Goal: Register for event/course

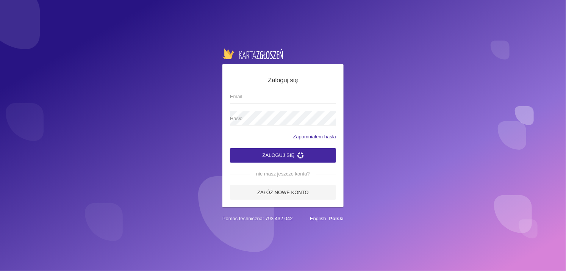
drag, startPoint x: 0, startPoint y: 0, endPoint x: 243, endPoint y: 97, distance: 261.6
drag, startPoint x: 243, startPoint y: 97, endPoint x: 237, endPoint y: 98, distance: 6.2
click at [237, 98] on input "Email" at bounding box center [283, 96] width 106 height 14
type input "[EMAIL_ADDRESS][DOMAIN_NAME]"
click at [268, 121] on span "Hasło" at bounding box center [279, 119] width 98 height 8
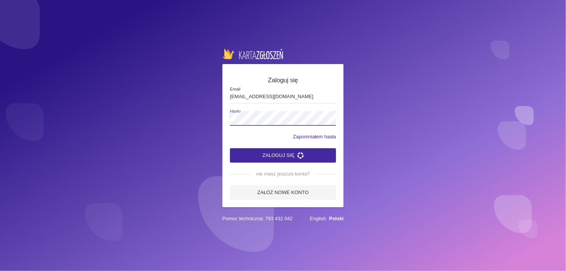
click at [230, 148] on button "Zaloguj się" at bounding box center [283, 155] width 106 height 14
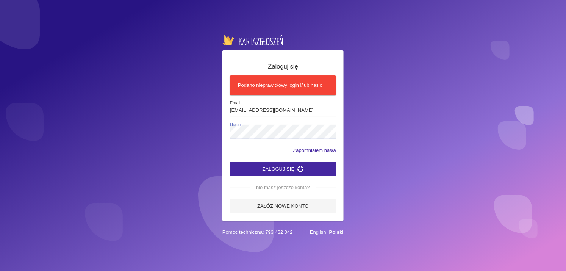
click at [230, 162] on button "Zaloguj się" at bounding box center [283, 169] width 106 height 14
click at [284, 166] on button "Zaloguj się" at bounding box center [283, 169] width 106 height 14
click at [302, 168] on icon "submit" at bounding box center [300, 169] width 6 height 6
click at [303, 169] on icon "submit" at bounding box center [300, 169] width 6 height 6
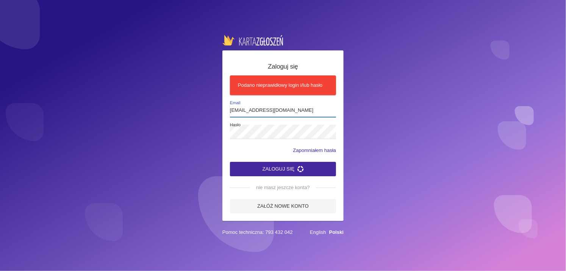
click at [291, 109] on input "[EMAIL_ADDRESS][DOMAIN_NAME]" at bounding box center [283, 110] width 106 height 14
click at [249, 165] on button "Zaloguj się" at bounding box center [283, 169] width 106 height 14
click at [253, 168] on button "Zaloguj się" at bounding box center [283, 169] width 106 height 14
click at [230, 162] on button "Zaloguj się" at bounding box center [283, 169] width 106 height 14
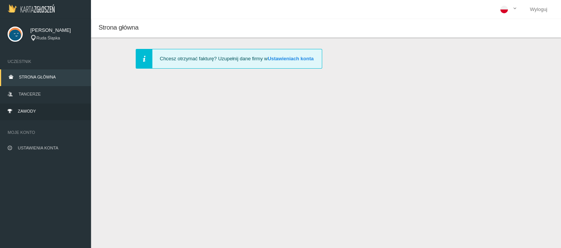
click at [29, 114] on link "Zawody" at bounding box center [45, 111] width 91 height 17
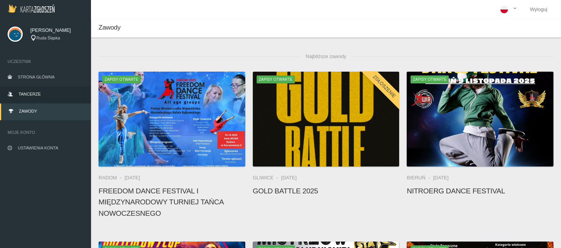
click at [64, 88] on link "Tancerze" at bounding box center [45, 94] width 91 height 17
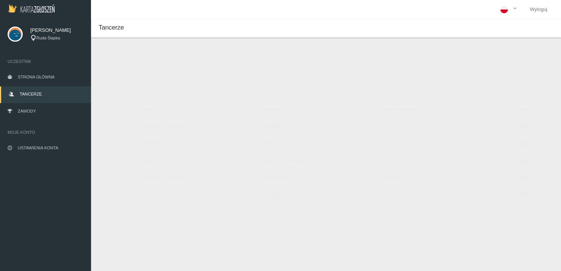
click at [130, 64] on button "Dodaj tancerza" at bounding box center [134, 63] width 57 height 14
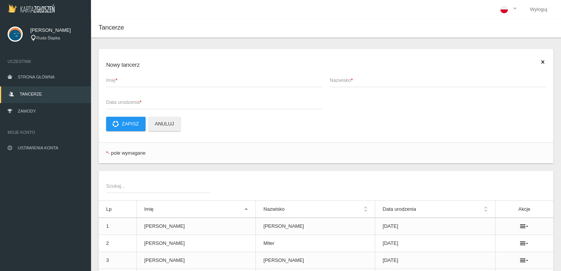
click at [215, 81] on span "Imię *" at bounding box center [210, 81] width 208 height 8
click at [215, 81] on input "Imię *" at bounding box center [214, 80] width 216 height 14
click at [214, 80] on input "Imię *" at bounding box center [214, 80] width 216 height 14
drag, startPoint x: 198, startPoint y: 200, endPoint x: 151, endPoint y: 81, distance: 127.3
click at [151, 81] on input "Imię *" at bounding box center [214, 80] width 216 height 14
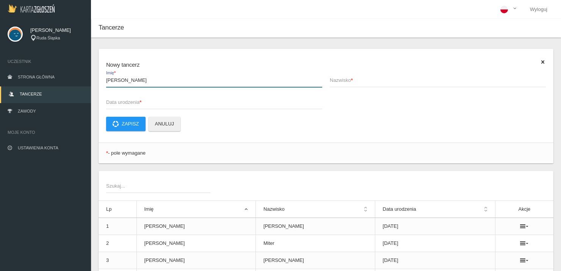
type input "[PERSON_NAME]"
click at [366, 78] on span "Nazwisko *" at bounding box center [433, 81] width 208 height 8
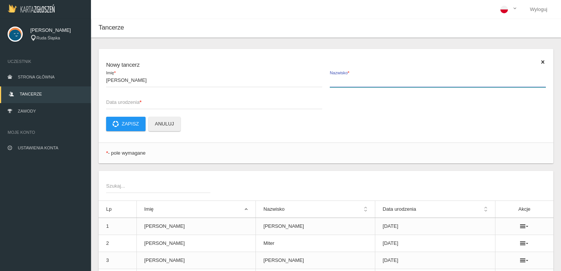
click at [366, 78] on input "Nazwisko *" at bounding box center [437, 80] width 216 height 14
type input "[DEMOGRAPHIC_DATA]"
click at [166, 102] on span "Data urodzenia *" at bounding box center [210, 102] width 208 height 8
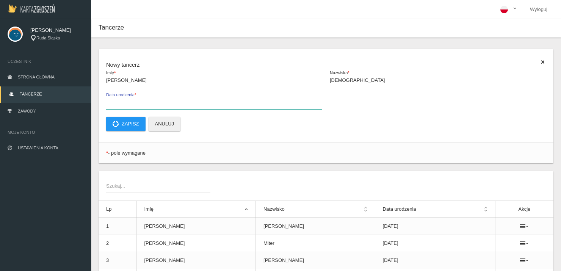
click at [166, 102] on input "Data urodzenia *" at bounding box center [214, 102] width 216 height 14
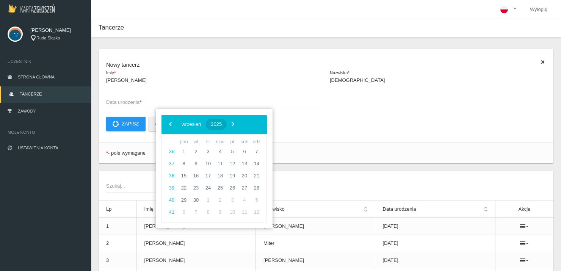
click at [222, 122] on span "2025" at bounding box center [216, 124] width 11 height 6
click at [170, 126] on span "‹" at bounding box center [170, 123] width 11 height 11
click at [207, 168] on span "2007" at bounding box center [201, 166] width 17 height 17
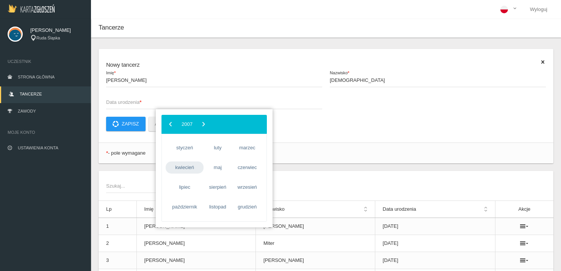
click at [189, 169] on span "kwiecień" at bounding box center [185, 167] width 38 height 12
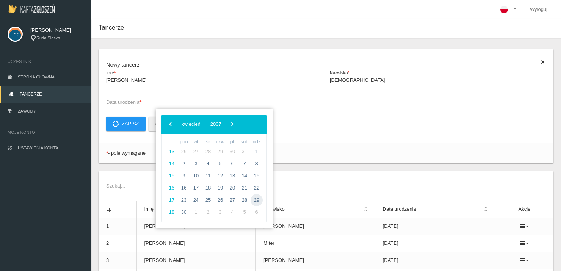
drag, startPoint x: 264, startPoint y: 198, endPoint x: 254, endPoint y: 197, distance: 10.8
click at [254, 197] on span "29" at bounding box center [256, 200] width 12 height 12
type input "[DATE]"
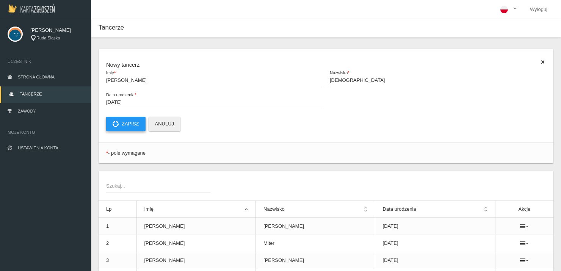
click at [141, 125] on button "Zapisz" at bounding box center [125, 124] width 39 height 14
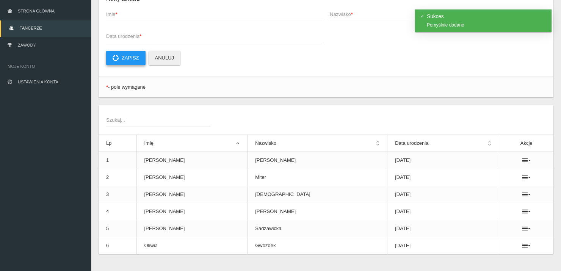
scroll to position [78, 0]
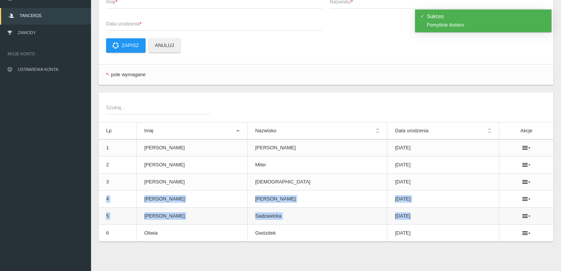
drag, startPoint x: 517, startPoint y: 180, endPoint x: 520, endPoint y: 208, distance: 28.6
click at [520, 208] on tbody "1 [PERSON_NAME] [DATE] 2 [PERSON_NAME] [DATE] 3 [PERSON_NAME] [DATE] 4 [PERSON_…" at bounding box center [325, 190] width 454 height 102
click at [522, 184] on icon at bounding box center [526, 182] width 8 height 6
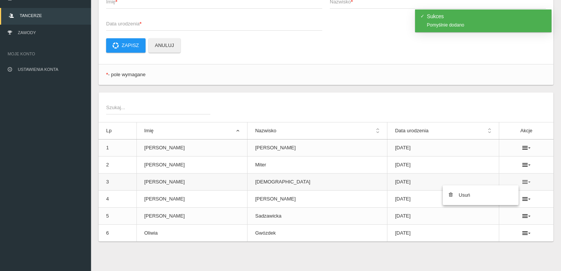
click at [522, 182] on icon at bounding box center [526, 182] width 8 height 6
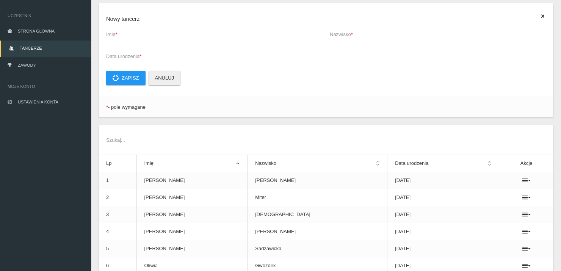
scroll to position [0, 0]
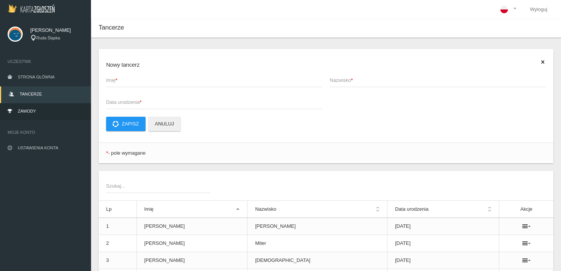
click at [51, 113] on link "Zawody" at bounding box center [45, 111] width 91 height 17
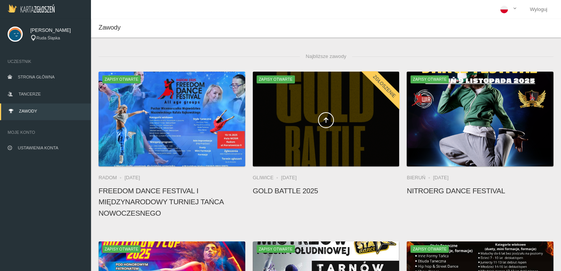
click at [305, 119] on span at bounding box center [326, 120] width 147 height 16
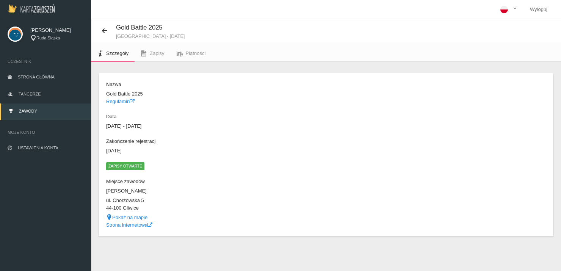
click at [215, 47] on ul "Szczegóły Zapisy Płatności" at bounding box center [326, 51] width 470 height 19
click at [206, 48] on link "Płatności" at bounding box center [190, 53] width 41 height 17
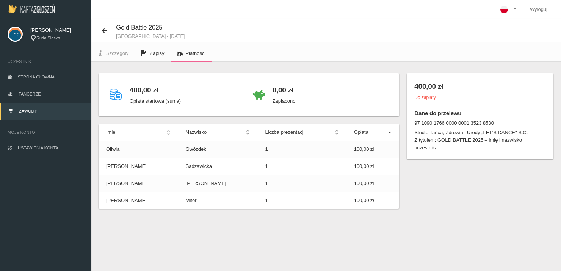
click at [143, 54] on icon at bounding box center [144, 53] width 6 height 6
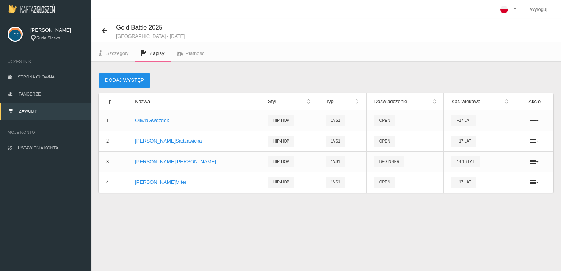
click at [126, 86] on button "Dodaj występ" at bounding box center [124, 80] width 52 height 14
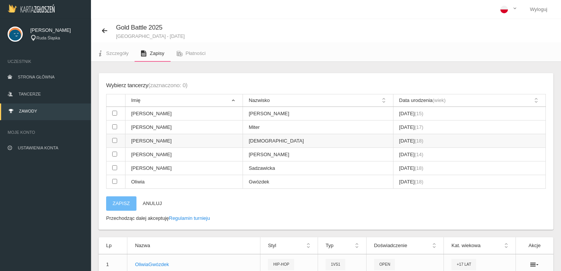
click at [113, 139] on input "checkbox" at bounding box center [114, 140] width 5 height 5
checkbox input "true"
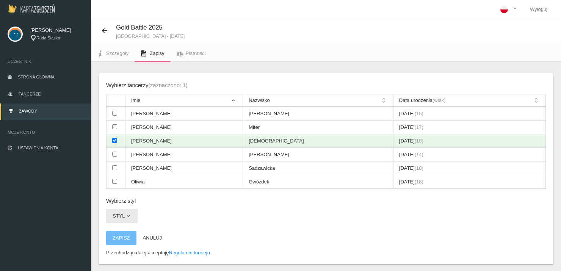
click at [120, 212] on button "Styl" at bounding box center [121, 216] width 31 height 14
click at [130, 257] on link "Hip-hop" at bounding box center [140, 262] width 68 height 14
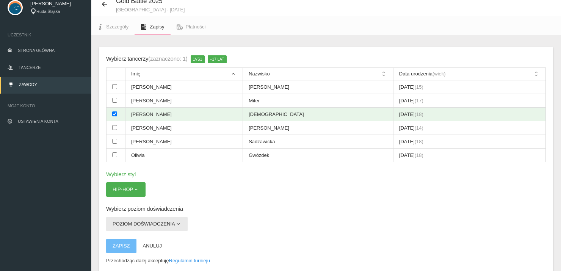
scroll to position [38, 0]
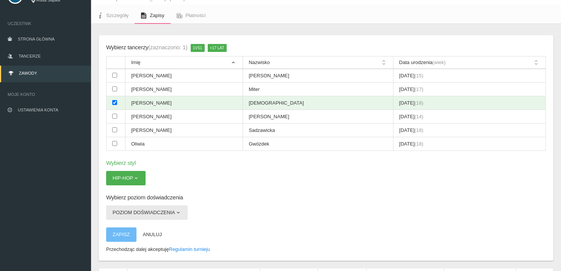
click at [160, 216] on button "Poziom doświadczenia" at bounding box center [146, 212] width 81 height 14
click at [136, 229] on link "Open" at bounding box center [140, 230] width 68 height 14
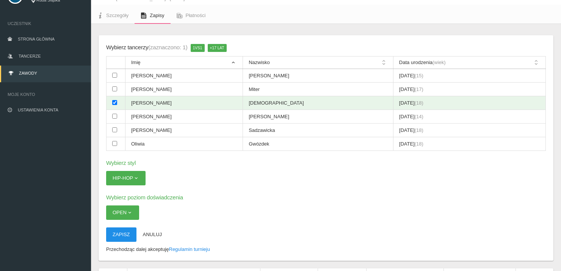
click at [129, 231] on button "Zapisz" at bounding box center [121, 234] width 30 height 14
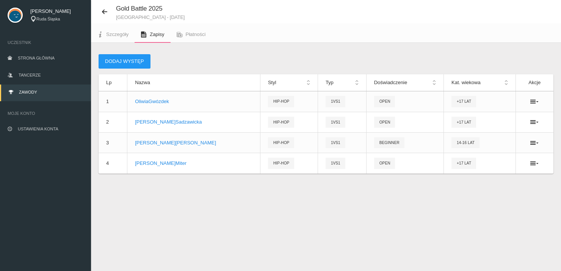
scroll to position [19, 0]
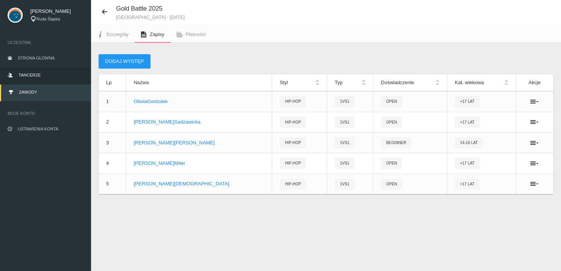
click at [27, 75] on span "Tancerze" at bounding box center [30, 75] width 22 height 5
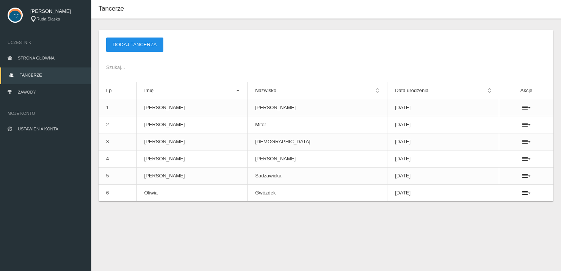
click at [122, 41] on button "Dodaj tancerza" at bounding box center [134, 44] width 57 height 14
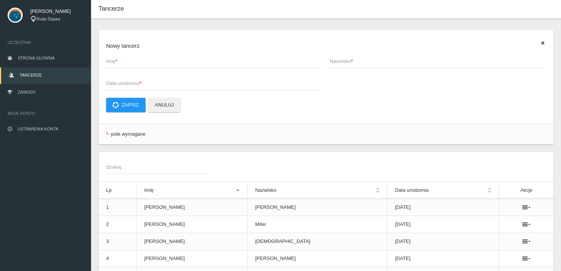
click at [186, 62] on span "Imię *" at bounding box center [210, 62] width 208 height 8
click at [186, 62] on input "Imię *" at bounding box center [214, 61] width 216 height 14
type input "Wiktoria"
click at [351, 63] on span "Nazwisko *" at bounding box center [433, 62] width 208 height 8
click at [351, 63] on input "Nazwisko *" at bounding box center [437, 61] width 216 height 14
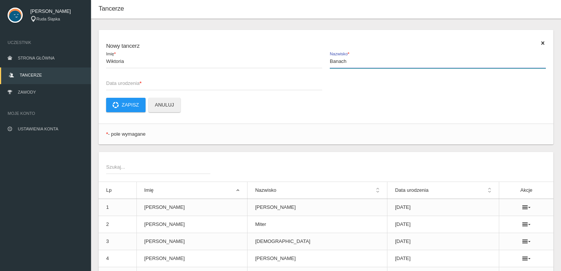
type input "Banach"
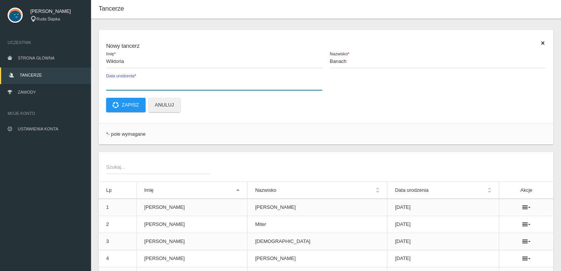
click at [208, 87] on input "Data urodzenia *" at bounding box center [214, 83] width 216 height 14
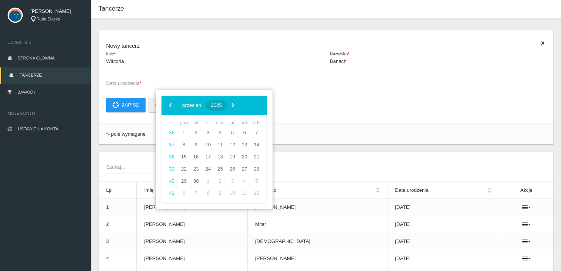
click at [222, 103] on span "2025" at bounding box center [216, 105] width 11 height 6
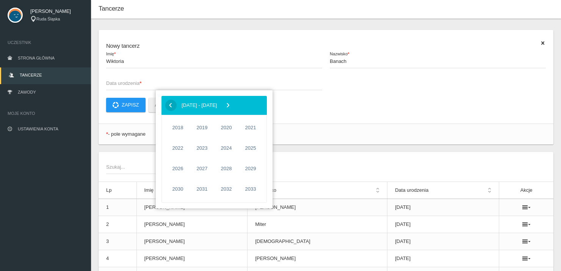
click at [167, 107] on span "‹" at bounding box center [170, 104] width 11 height 11
click at [248, 167] on span "2013" at bounding box center [250, 168] width 17 height 17
click at [213, 165] on span "sierpień" at bounding box center [217, 168] width 28 height 12
click at [219, 146] on span "8" at bounding box center [220, 145] width 12 height 12
type input "[DATE]"
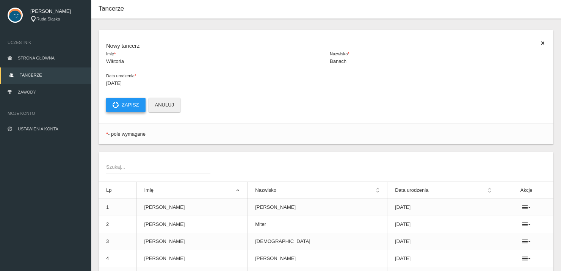
click at [128, 100] on button "Zapisz" at bounding box center [125, 105] width 39 height 14
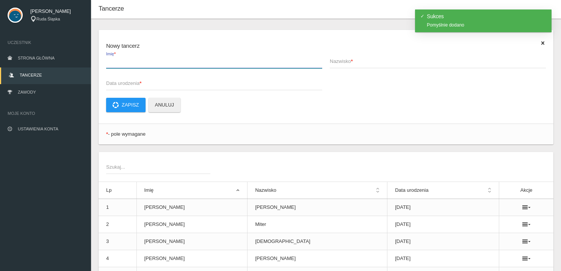
click at [145, 66] on input "Imię *" at bounding box center [214, 61] width 216 height 14
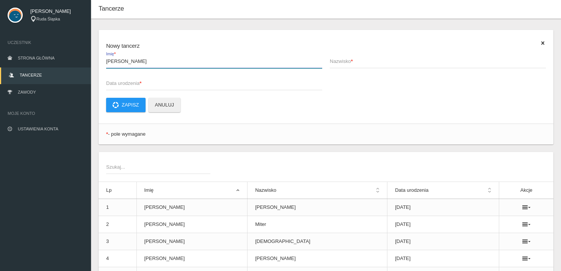
type input "[PERSON_NAME]"
click at [384, 59] on span "Nazwisko *" at bounding box center [433, 62] width 208 height 8
click at [384, 59] on input "Nazwisko *" at bounding box center [437, 61] width 216 height 14
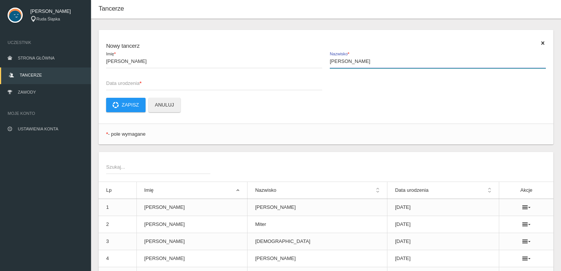
type input "[PERSON_NAME]"
click at [167, 83] on span "Data urodzenia *" at bounding box center [210, 84] width 208 height 8
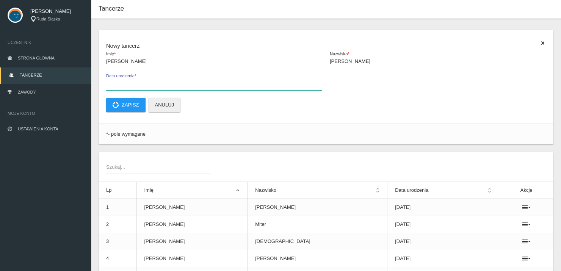
click at [167, 83] on input "Data urodzenia *" at bounding box center [214, 83] width 216 height 14
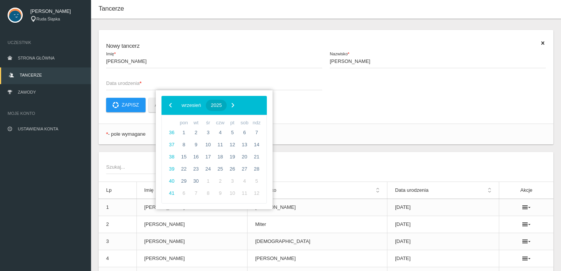
click at [222, 105] on span "2025" at bounding box center [216, 105] width 11 height 6
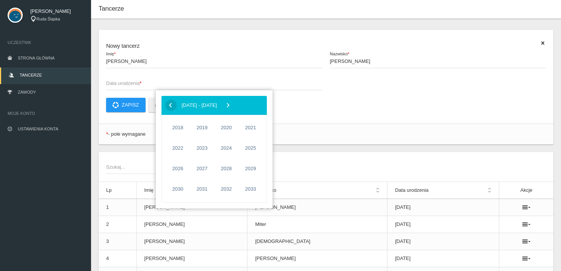
click at [172, 103] on span "‹" at bounding box center [170, 104] width 11 height 11
click at [172, 190] on span "2014" at bounding box center [177, 188] width 17 height 17
click at [209, 187] on span "listopad" at bounding box center [217, 188] width 28 height 12
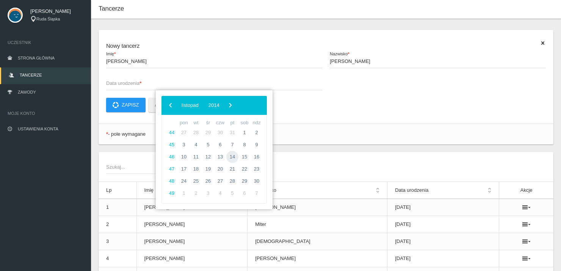
click at [235, 159] on span "14" at bounding box center [232, 157] width 12 height 12
type input "[DATE]"
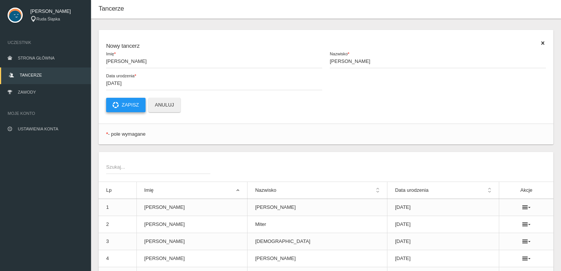
click at [129, 106] on button "Zapisz" at bounding box center [125, 105] width 39 height 14
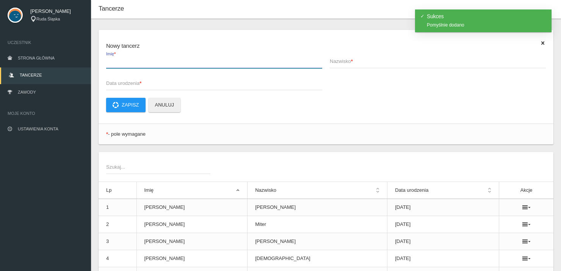
click at [128, 65] on input "Imię *" at bounding box center [214, 61] width 216 height 14
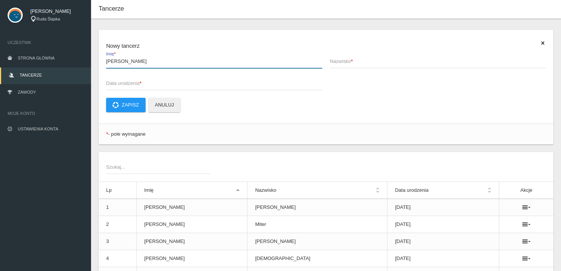
type input "[PERSON_NAME]"
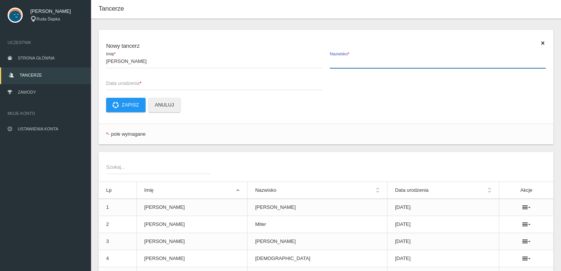
click at [399, 66] on input "Nazwisko *" at bounding box center [437, 61] width 216 height 14
type input "[PERSON_NAME]"
click at [215, 86] on span "Data urodzenia *" at bounding box center [210, 84] width 208 height 8
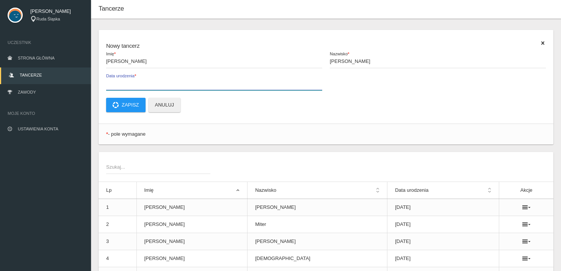
click at [215, 86] on input "Data urodzenia *" at bounding box center [214, 83] width 216 height 14
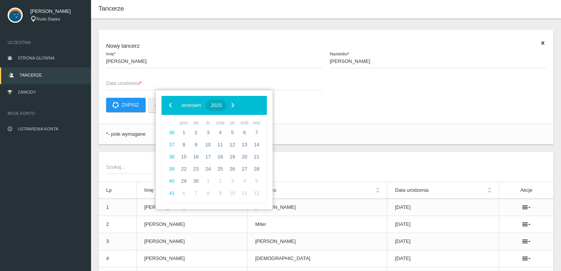
click at [224, 101] on button "2025" at bounding box center [216, 105] width 21 height 11
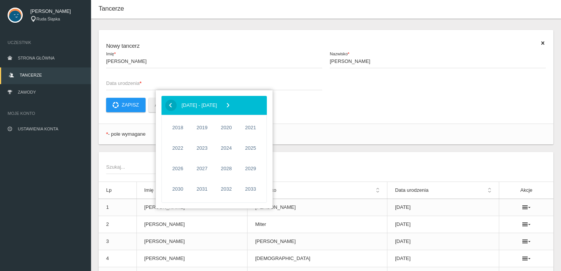
click at [173, 105] on span "‹" at bounding box center [170, 104] width 11 height 11
click at [180, 189] on span "2014" at bounding box center [177, 188] width 17 height 17
click at [250, 183] on span "grudzień" at bounding box center [246, 188] width 31 height 12
click at [257, 147] on span "14" at bounding box center [256, 145] width 12 height 12
type input "[DATE]"
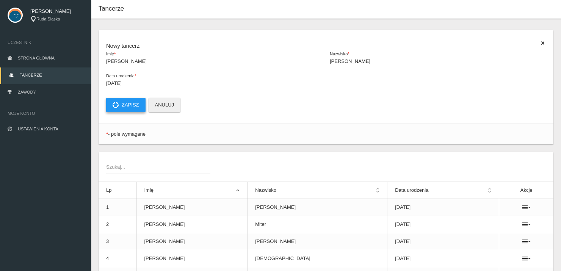
click at [130, 109] on button "Zapisz" at bounding box center [125, 105] width 39 height 14
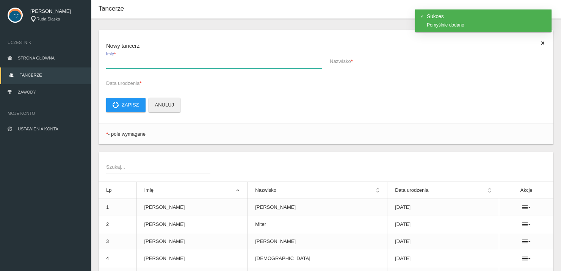
click at [137, 67] on input "Imię *" at bounding box center [214, 61] width 216 height 14
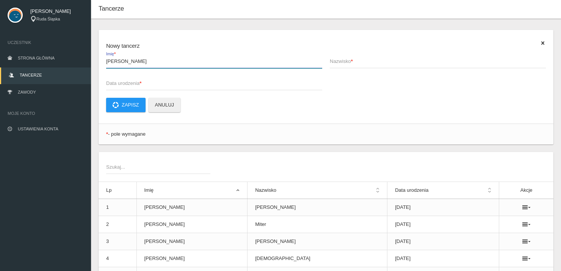
type input "[PERSON_NAME]"
click at [380, 65] on span "Nazwisko *" at bounding box center [433, 62] width 208 height 8
click at [380, 65] on input "Nazwisko *" at bounding box center [437, 61] width 216 height 14
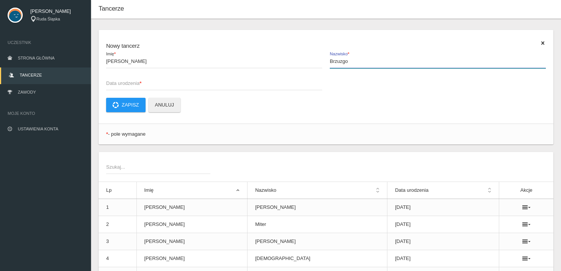
type input "Brzuzgo"
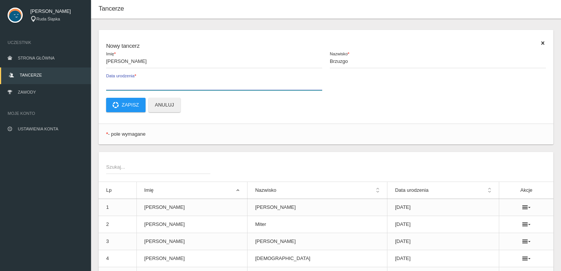
click at [131, 87] on input "Data urodzenia *" at bounding box center [214, 83] width 216 height 14
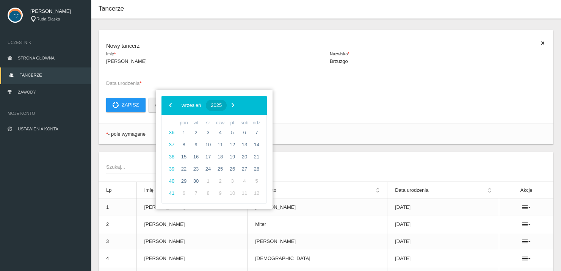
click at [226, 101] on button "2025" at bounding box center [216, 105] width 21 height 11
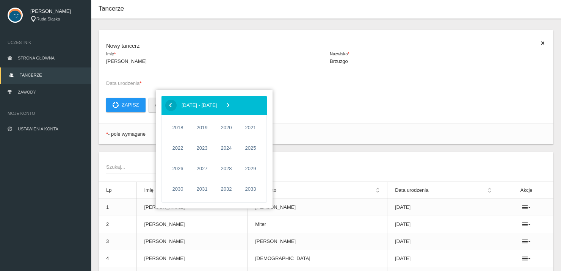
click at [173, 103] on span "‹" at bounding box center [170, 104] width 11 height 11
click at [169, 191] on span "2014" at bounding box center [177, 188] width 17 height 17
click at [215, 149] on span "maj" at bounding box center [217, 148] width 28 height 12
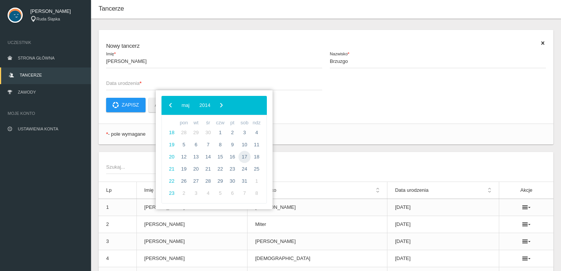
click at [245, 159] on span "17" at bounding box center [244, 157] width 12 height 12
type input "[DATE]"
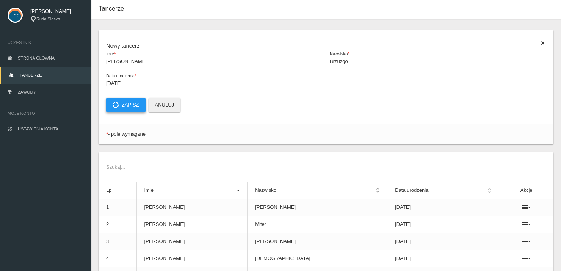
click at [129, 101] on button "Zapisz" at bounding box center [125, 105] width 39 height 14
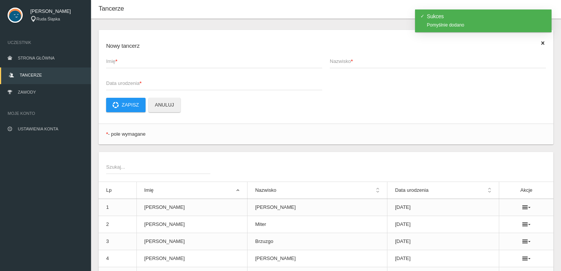
click at [165, 64] on span "Imię *" at bounding box center [210, 62] width 208 height 8
click at [165, 64] on input "Imię *" at bounding box center [214, 61] width 216 height 14
type input "[PERSON_NAME]"
click at [351, 58] on span "Nazwisko *" at bounding box center [433, 62] width 208 height 8
click at [351, 58] on input "Nazwisko *" at bounding box center [437, 61] width 216 height 14
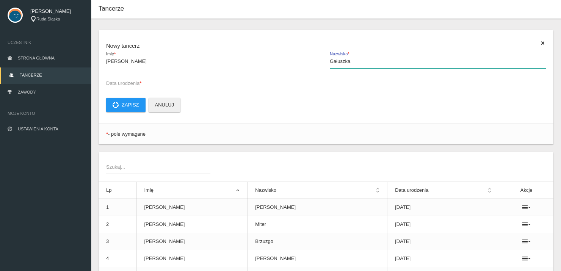
type input "Gałuszka"
click at [147, 86] on span "Data urodzenia *" at bounding box center [210, 84] width 208 height 8
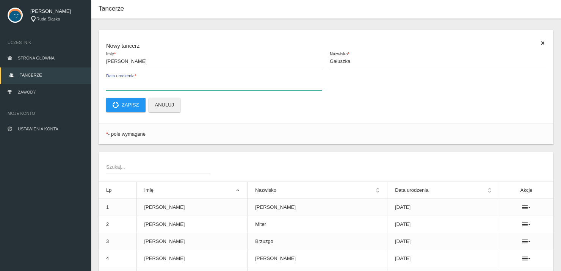
click at [147, 86] on input "Data urodzenia *" at bounding box center [214, 83] width 216 height 14
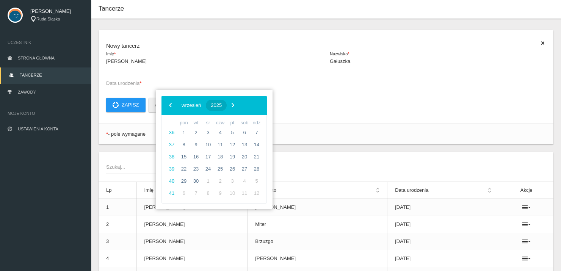
click at [222, 107] on span "2025" at bounding box center [216, 105] width 11 height 6
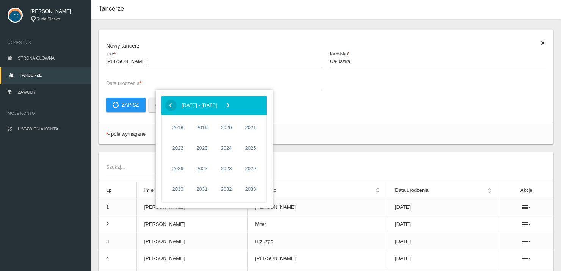
click at [170, 105] on span "‹" at bounding box center [170, 104] width 11 height 11
click at [225, 191] on span "2016" at bounding box center [225, 188] width 17 height 17
click at [193, 127] on span "styczeń" at bounding box center [185, 129] width 38 height 12
click at [222, 181] on span "28" at bounding box center [220, 181] width 12 height 12
type input "[DATE]"
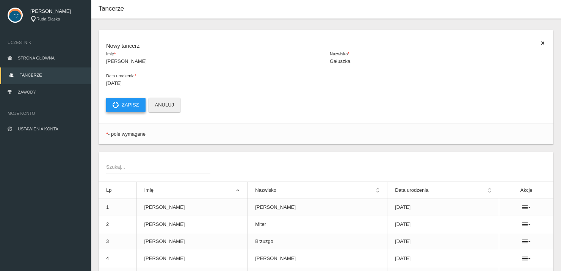
click at [130, 102] on button "Zapisz" at bounding box center [125, 105] width 39 height 14
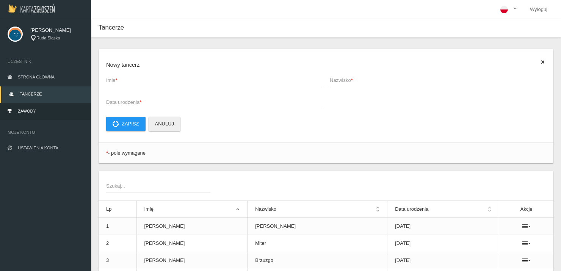
click at [34, 116] on link "Zawody" at bounding box center [45, 111] width 91 height 17
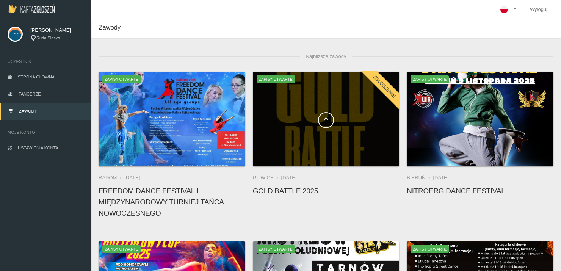
click at [332, 143] on div at bounding box center [326, 119] width 147 height 95
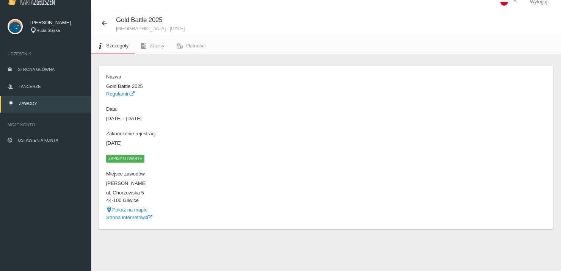
scroll to position [19, 0]
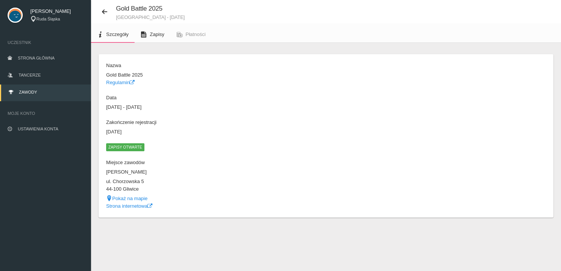
click at [163, 37] on link "Zapisy" at bounding box center [152, 34] width 36 height 17
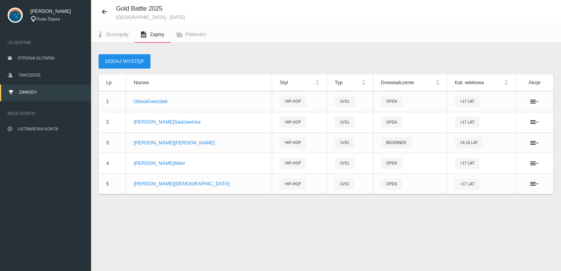
click at [123, 56] on button "Dodaj występ" at bounding box center [124, 61] width 52 height 14
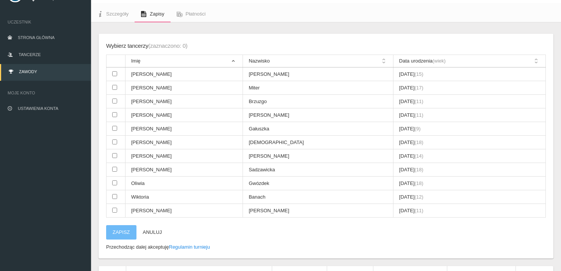
scroll to position [57, 0]
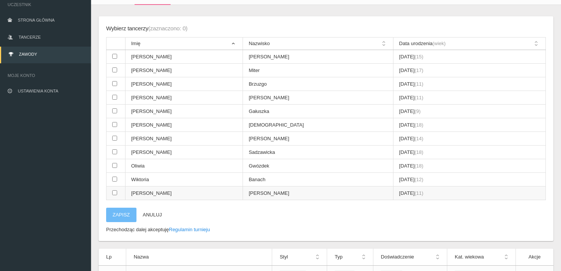
click at [116, 192] on input "checkbox" at bounding box center [114, 192] width 5 height 5
checkbox input "true"
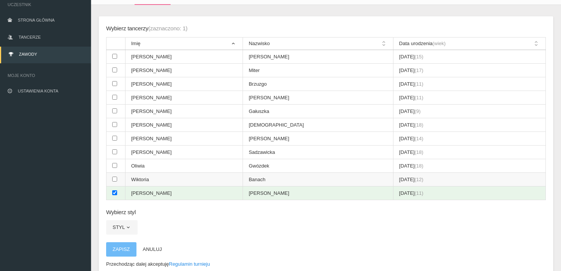
click at [118, 177] on td at bounding box center [115, 180] width 19 height 14
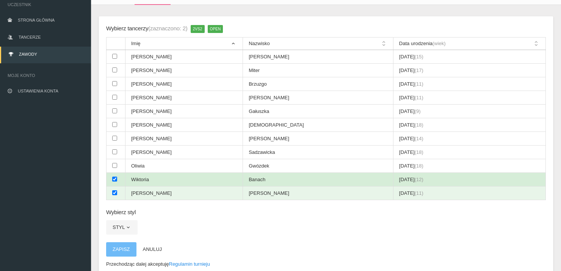
click at [116, 176] on input "checkbox" at bounding box center [114, 178] width 5 height 5
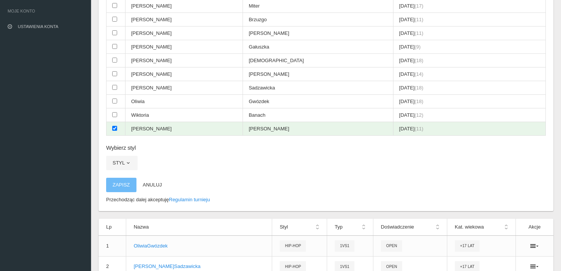
scroll to position [133, 0]
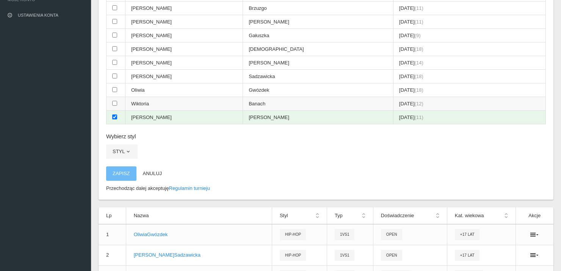
click at [111, 101] on td at bounding box center [115, 104] width 19 height 14
checkbox input "true"
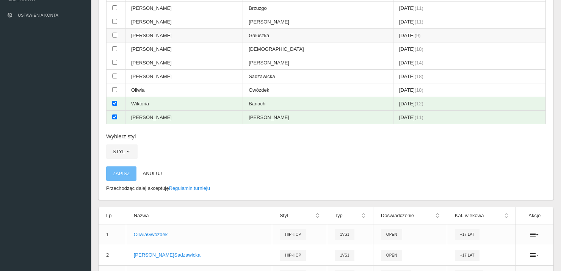
click at [111, 36] on td at bounding box center [115, 36] width 19 height 14
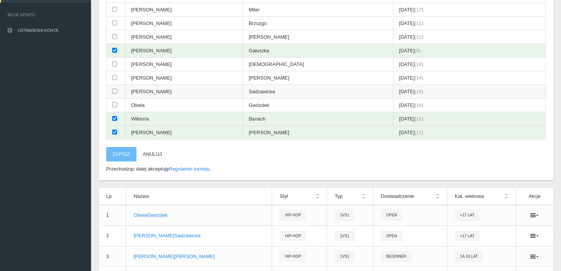
scroll to position [105, 0]
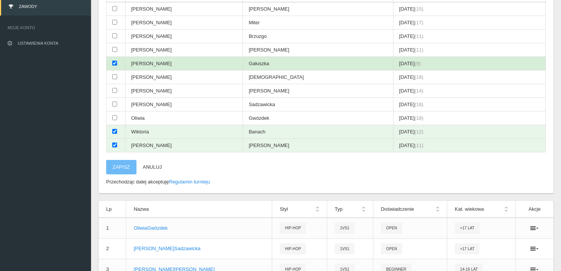
click at [116, 64] on input "checkbox" at bounding box center [114, 63] width 5 height 5
checkbox input "false"
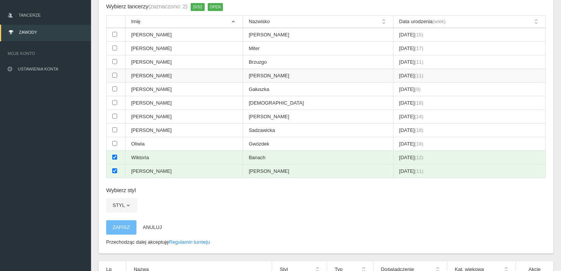
scroll to position [67, 0]
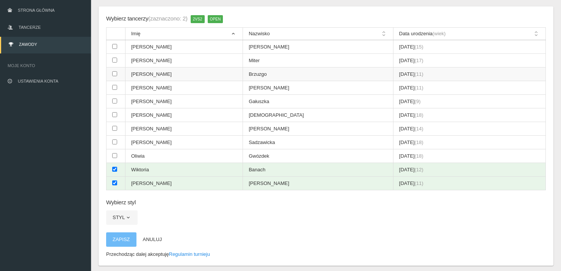
click at [113, 75] on input "checkbox" at bounding box center [114, 73] width 5 height 5
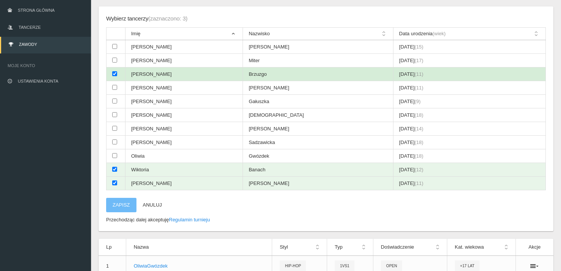
click at [113, 74] on input "checkbox" at bounding box center [114, 73] width 5 height 5
checkbox input "false"
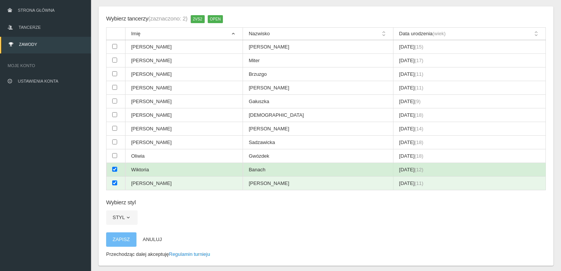
click at [114, 167] on input "checkbox" at bounding box center [114, 169] width 5 height 5
checkbox input "false"
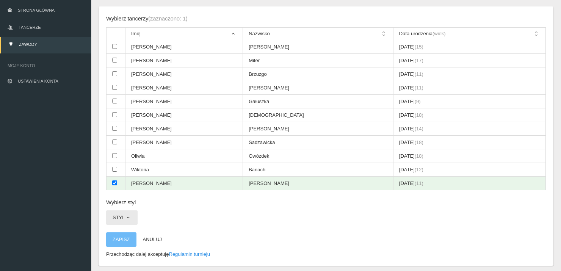
click at [127, 215] on span "button" at bounding box center [128, 217] width 6 height 6
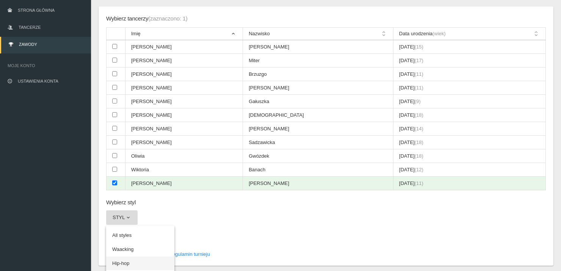
click at [132, 262] on link "Hip-hop" at bounding box center [140, 263] width 68 height 14
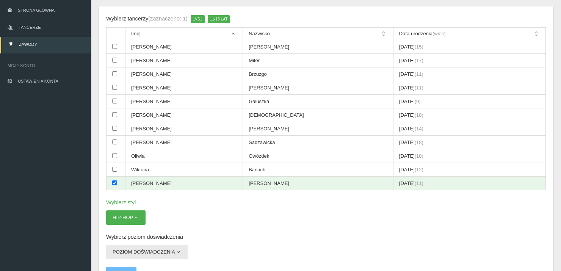
click at [136, 250] on button "Poziom doświadczenia" at bounding box center [146, 252] width 81 height 14
click at [135, 263] on link "Beginner" at bounding box center [140, 270] width 68 height 14
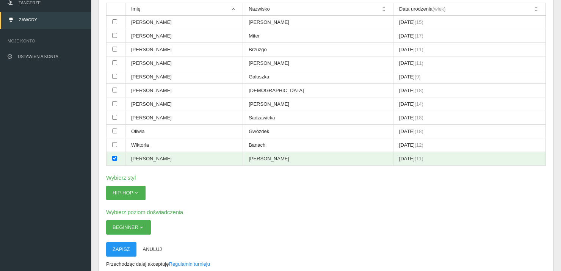
scroll to position [105, 0]
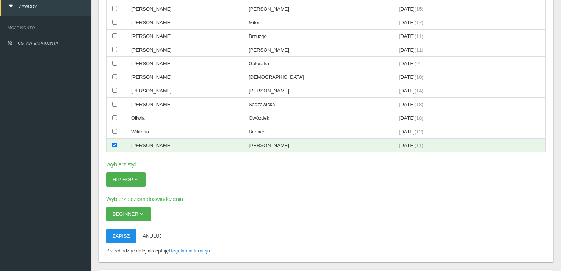
click at [122, 235] on button "Zapisz" at bounding box center [121, 236] width 30 height 14
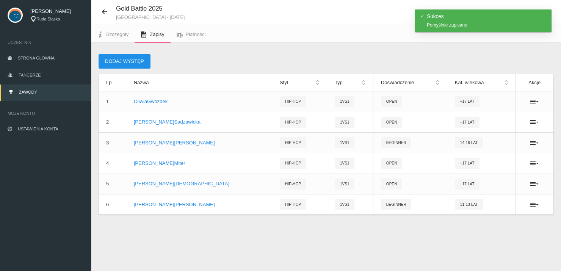
click at [125, 65] on button "Dodaj występ" at bounding box center [124, 61] width 52 height 14
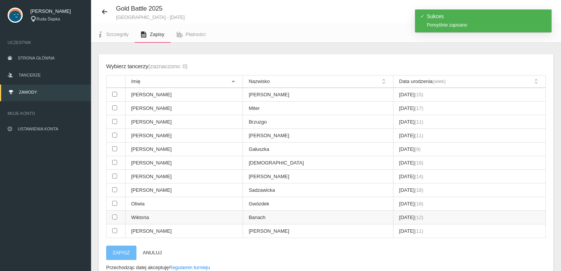
click at [119, 215] on td at bounding box center [115, 218] width 19 height 14
checkbox input "true"
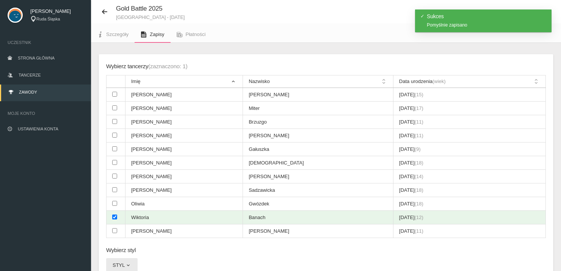
click at [124, 258] on button "Styl" at bounding box center [121, 265] width 31 height 14
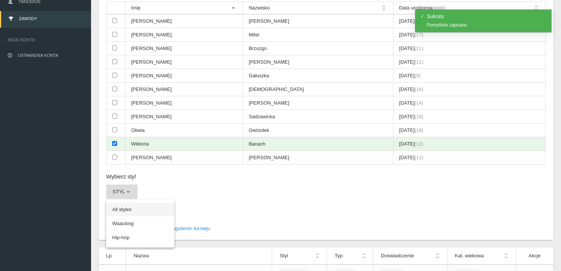
scroll to position [95, 0]
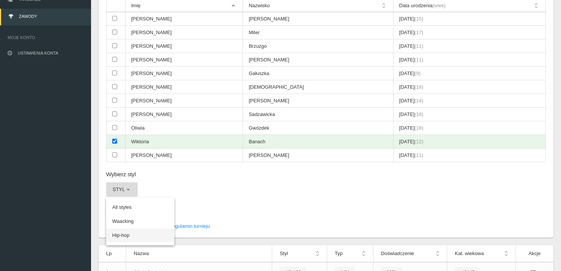
click at [128, 236] on link "Hip-hop" at bounding box center [140, 235] width 68 height 14
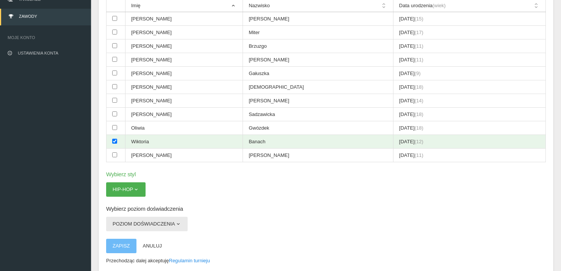
click at [131, 225] on button "Poziom doświadczenia" at bounding box center [146, 224] width 81 height 14
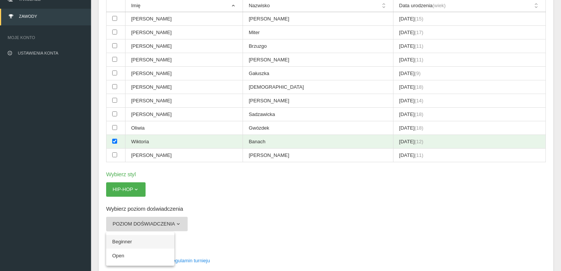
click at [140, 242] on link "Beginner" at bounding box center [140, 242] width 68 height 14
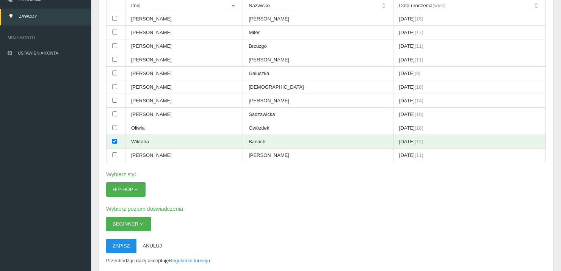
click at [130, 245] on button "Zapisz" at bounding box center [121, 246] width 30 height 14
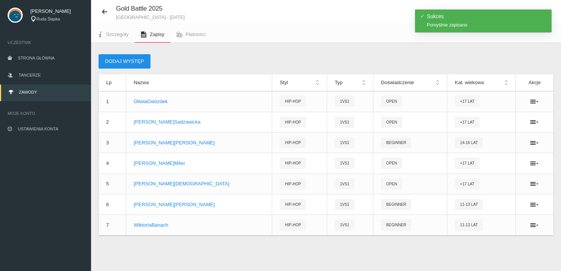
click at [120, 57] on button "Dodaj występ" at bounding box center [124, 61] width 52 height 14
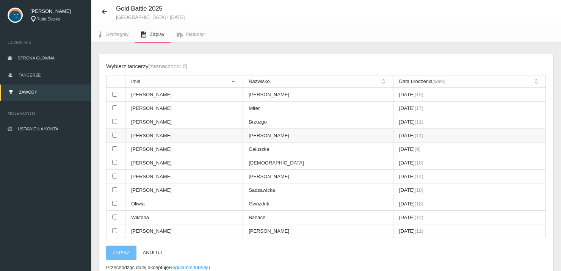
click at [114, 135] on input "checkbox" at bounding box center [114, 135] width 5 height 5
checkbox input "true"
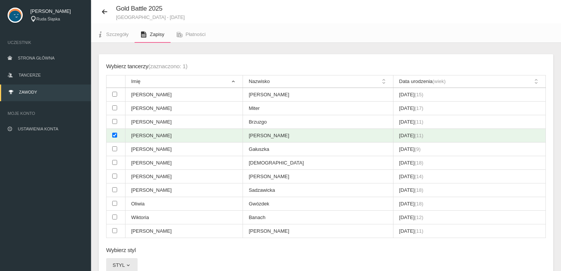
click at [129, 266] on button "Styl" at bounding box center [121, 265] width 31 height 14
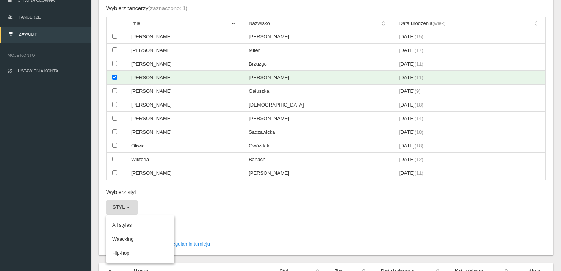
scroll to position [95, 0]
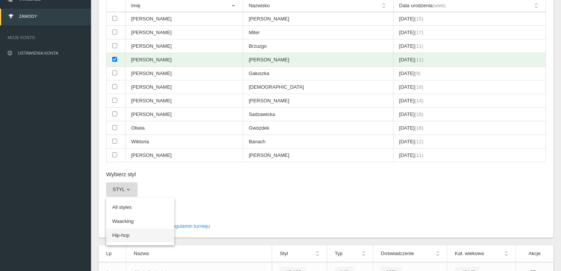
click at [143, 235] on link "Hip-hop" at bounding box center [140, 235] width 68 height 14
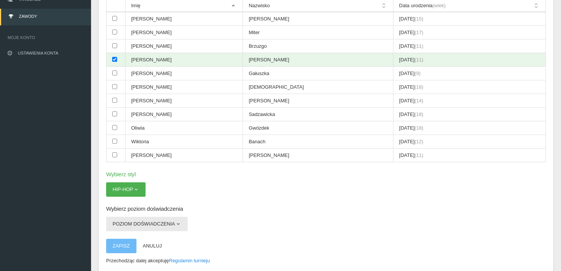
click at [142, 217] on button "Poziom doświadczenia" at bounding box center [146, 224] width 81 height 14
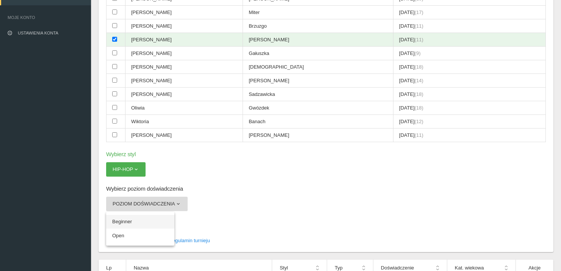
scroll to position [133, 0]
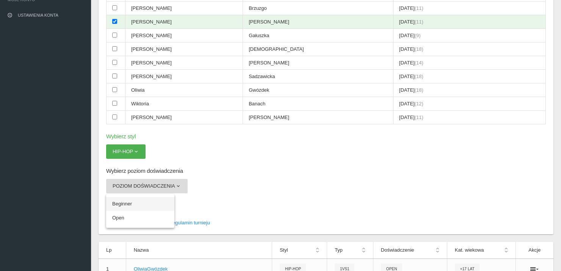
click at [137, 201] on link "Beginner" at bounding box center [140, 204] width 68 height 14
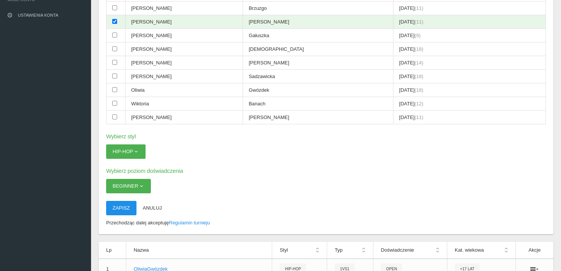
click at [126, 206] on button "Zapisz" at bounding box center [121, 208] width 30 height 14
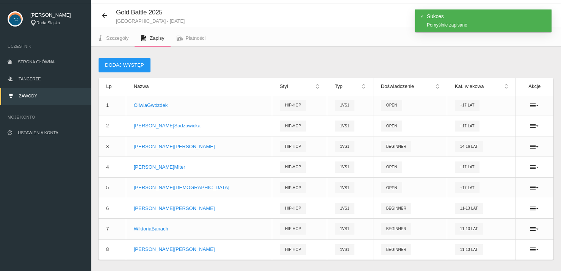
scroll to position [0, 0]
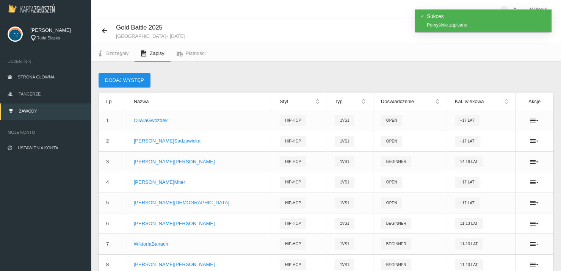
click at [121, 81] on button "Dodaj występ" at bounding box center [124, 80] width 52 height 14
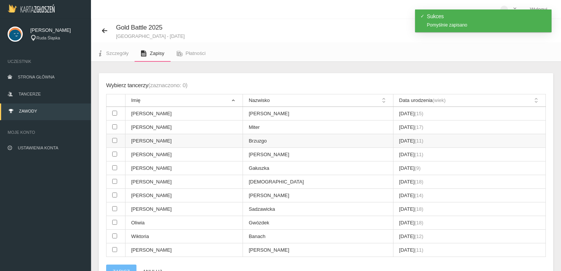
click at [113, 142] on input "checkbox" at bounding box center [114, 140] width 5 height 5
checkbox input "true"
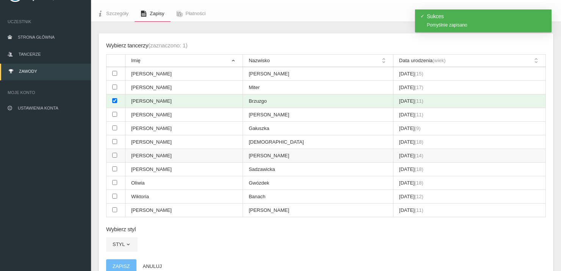
scroll to position [76, 0]
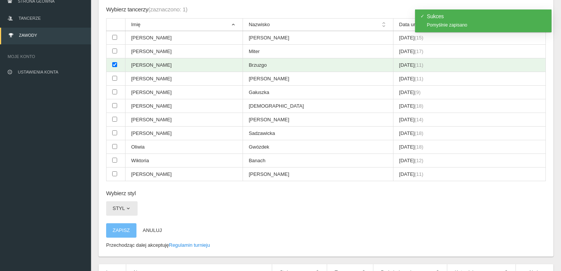
click at [130, 207] on span "button" at bounding box center [128, 208] width 6 height 6
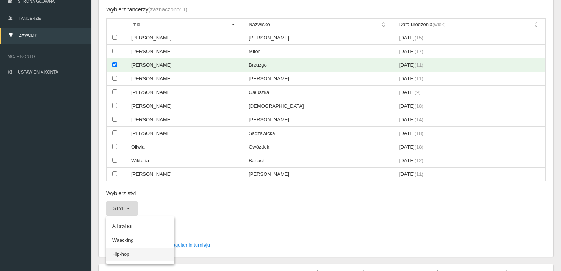
click at [130, 253] on link "Hip-hop" at bounding box center [140, 254] width 68 height 14
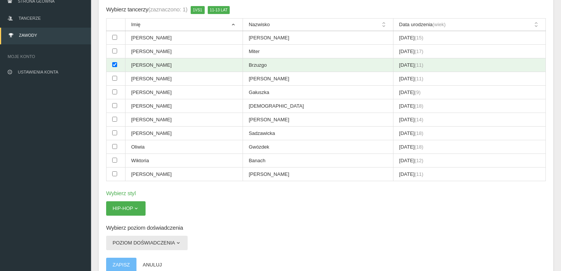
click at [130, 241] on button "Poziom doświadczenia" at bounding box center [146, 243] width 81 height 14
click at [137, 257] on link "Beginner" at bounding box center [140, 261] width 68 height 14
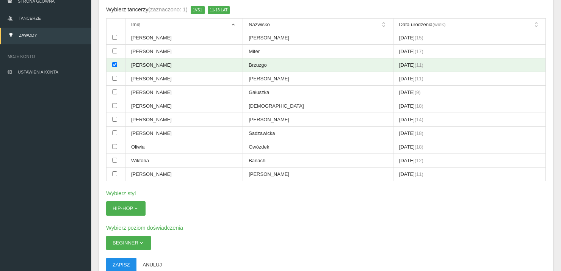
click at [124, 261] on button "Zapisz" at bounding box center [121, 265] width 30 height 14
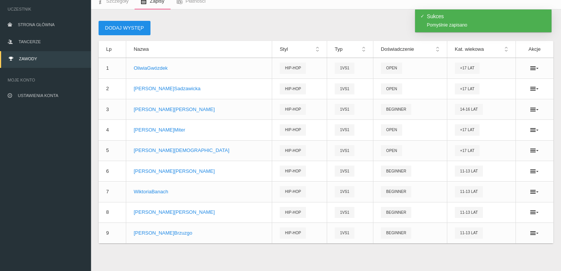
click at [112, 28] on button "Dodaj występ" at bounding box center [124, 28] width 52 height 14
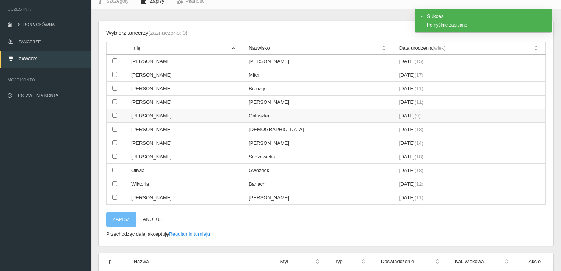
click at [113, 113] on input "checkbox" at bounding box center [114, 115] width 5 height 5
checkbox input "true"
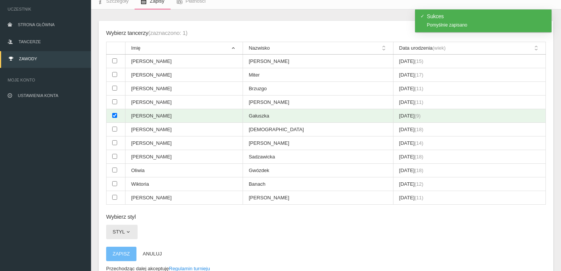
click at [123, 235] on button "Styl" at bounding box center [121, 232] width 31 height 14
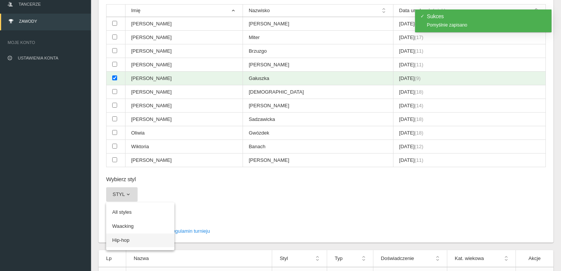
scroll to position [90, 0]
click at [139, 233] on link "Hip-hop" at bounding box center [140, 240] width 68 height 14
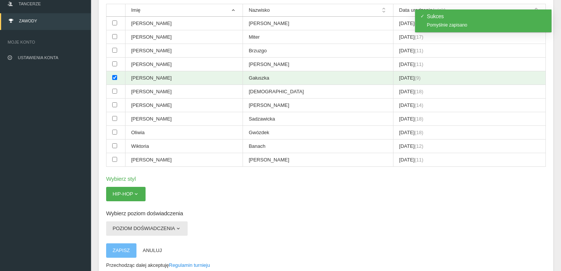
click at [133, 225] on button "Poziom doświadczenia" at bounding box center [146, 228] width 81 height 14
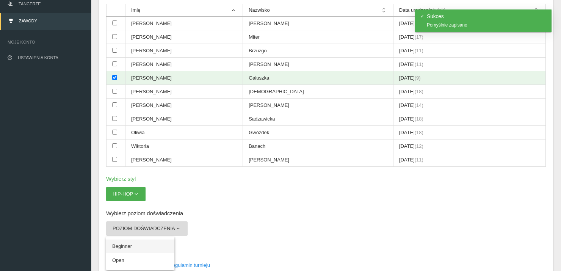
click at [136, 240] on link "Beginner" at bounding box center [140, 246] width 68 height 14
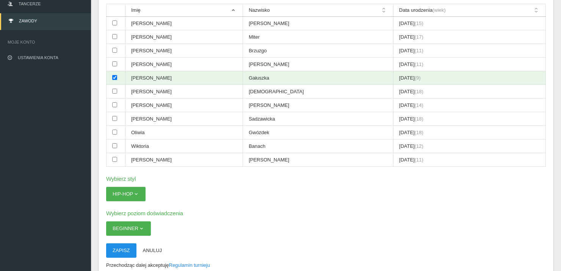
click at [128, 248] on button "Zapisz" at bounding box center [121, 250] width 30 height 14
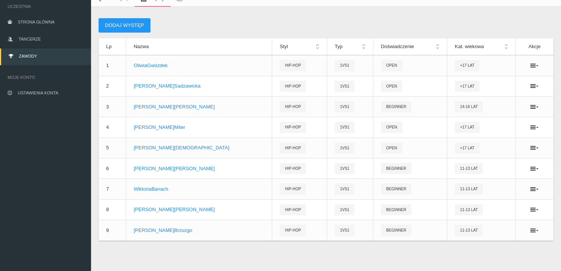
scroll to position [73, 0]
